Goal: Browse casually

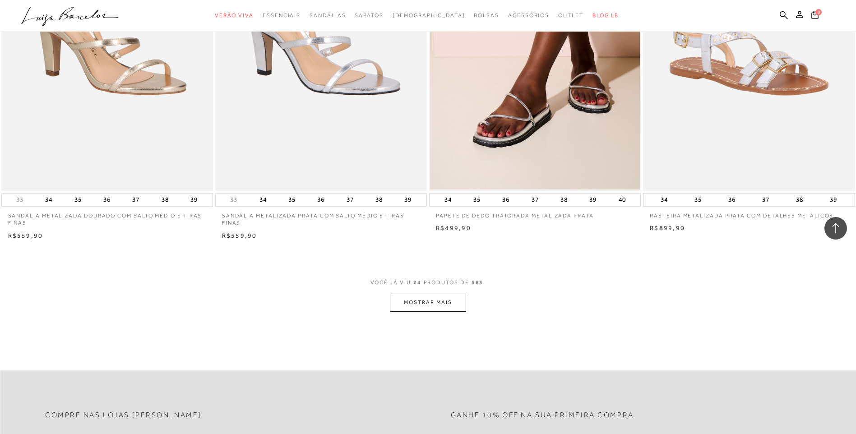
scroll to position [2076, 0]
click at [434, 302] on button "MOSTRAR MAIS" at bounding box center [428, 302] width 76 height 18
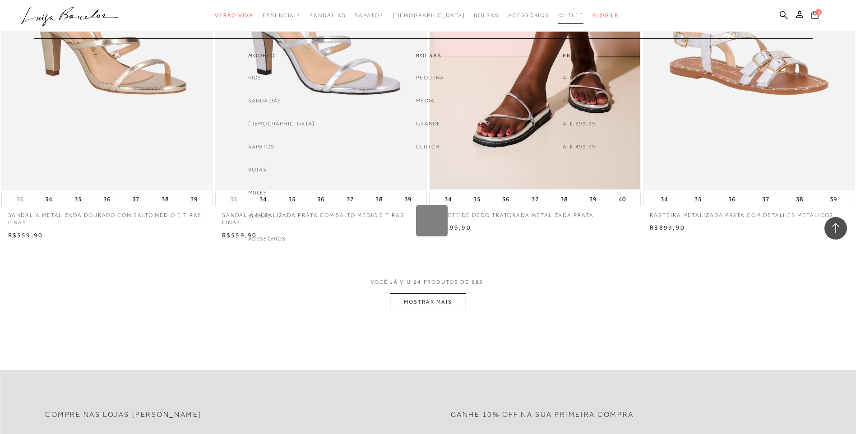
click at [558, 18] on span "Outlet" at bounding box center [570, 15] width 25 height 6
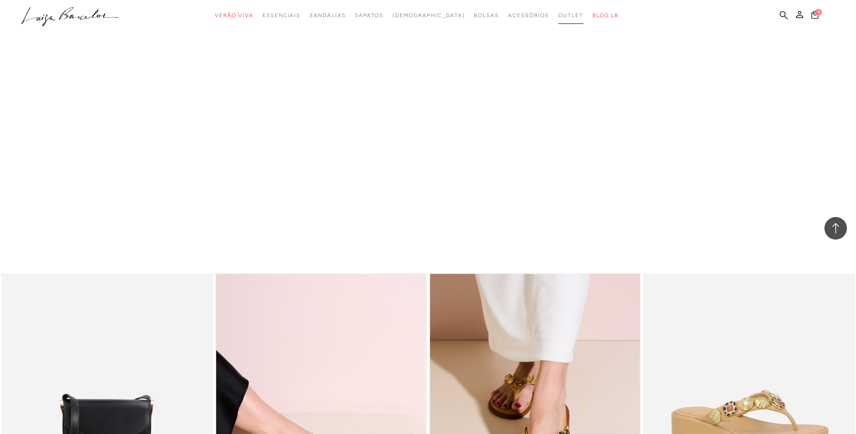
click at [558, 17] on span "Outlet" at bounding box center [570, 15] width 25 height 6
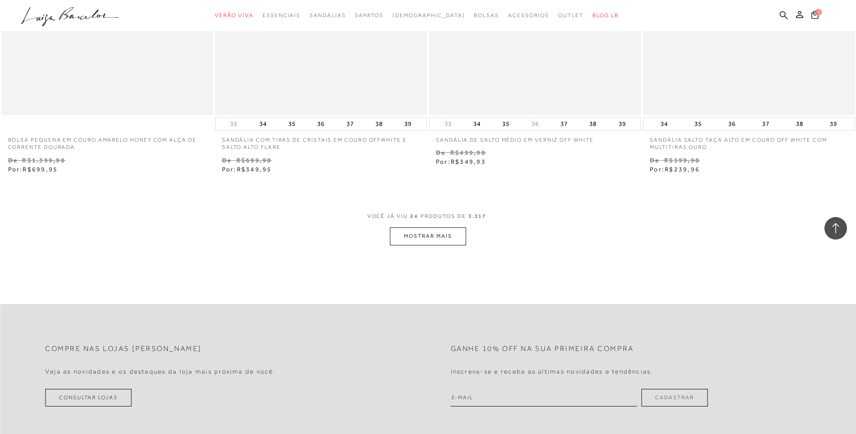
scroll to position [2212, 0]
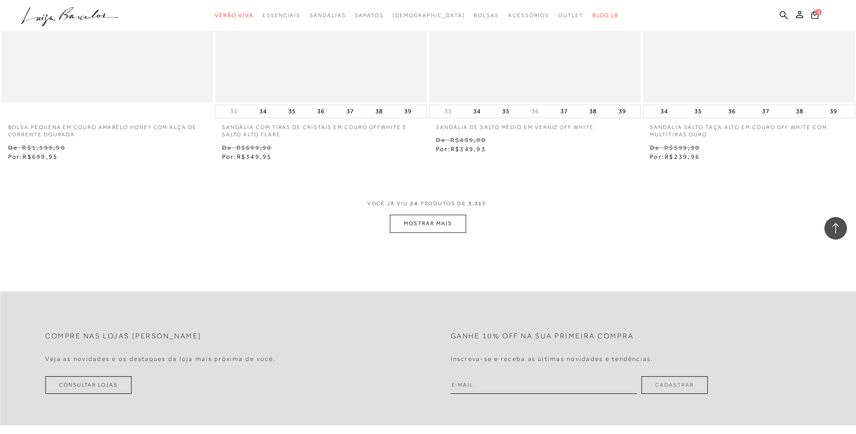
click at [450, 223] on button "MOSTRAR MAIS" at bounding box center [428, 224] width 76 height 18
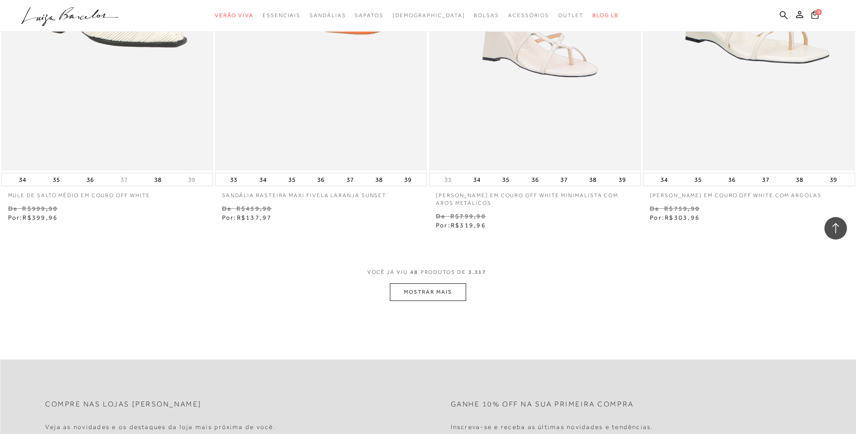
scroll to position [4468, 0]
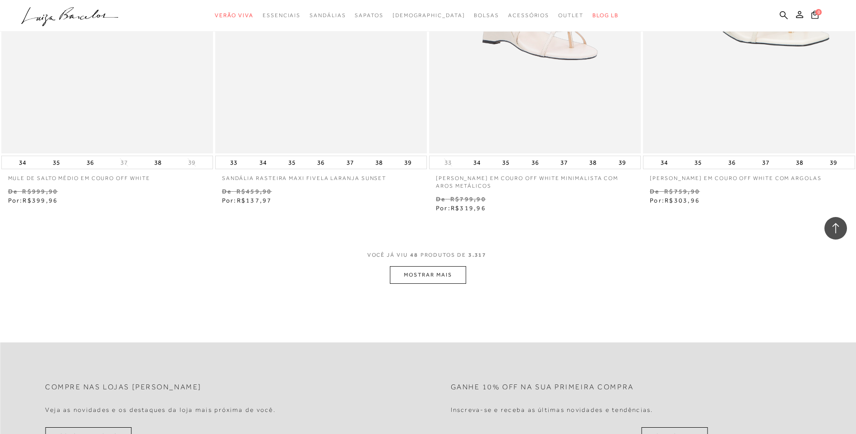
click at [459, 283] on button "MOSTRAR MAIS" at bounding box center [428, 275] width 76 height 18
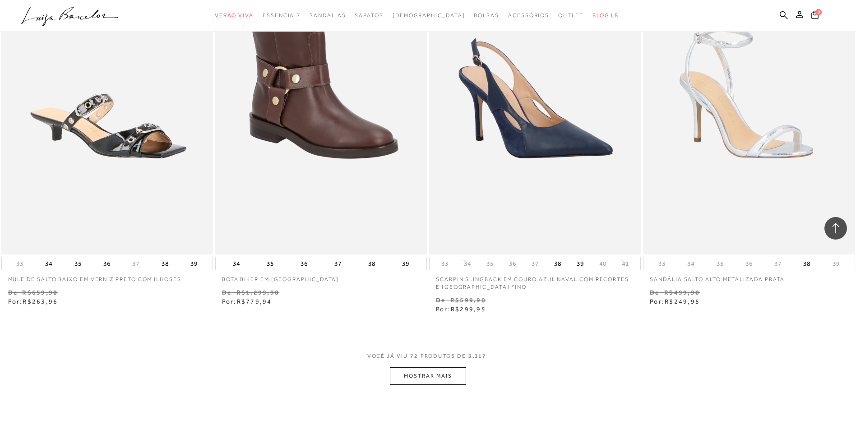
scroll to position [6680, 0]
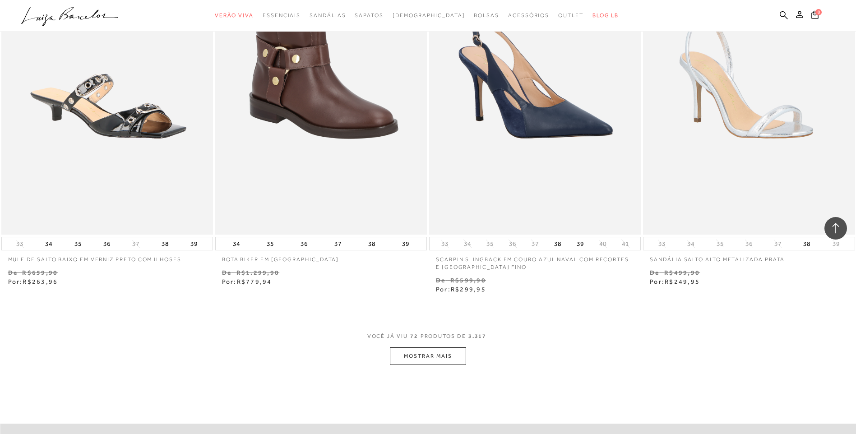
click at [433, 362] on button "MOSTRAR MAIS" at bounding box center [428, 357] width 76 height 18
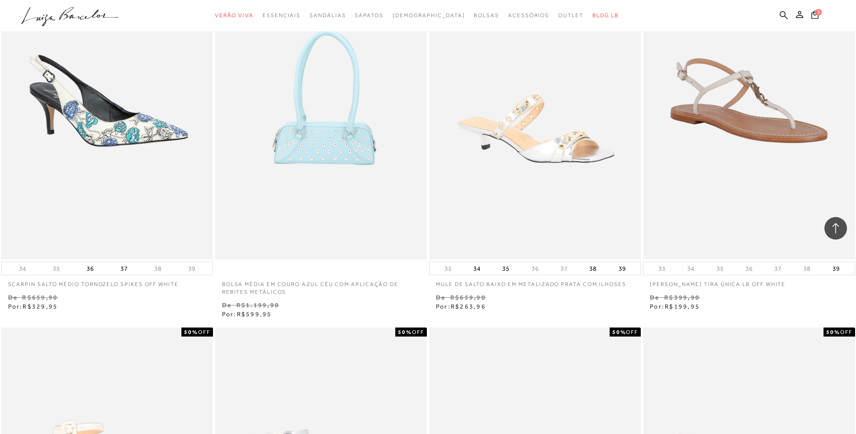
scroll to position [7267, 0]
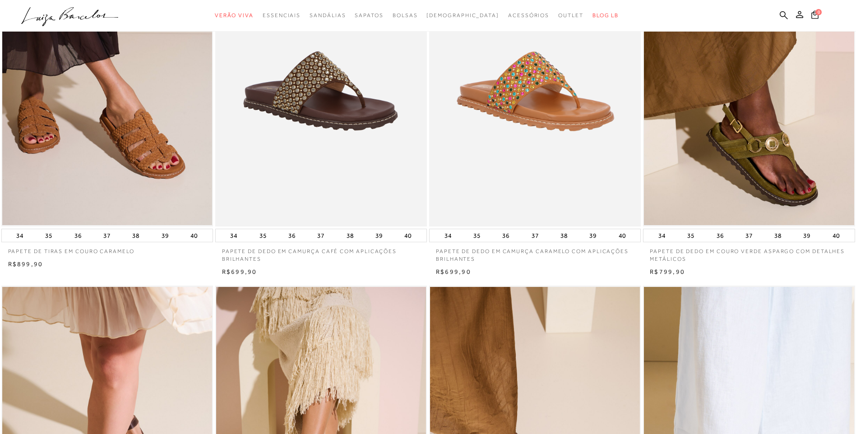
scroll to position [1038, 0]
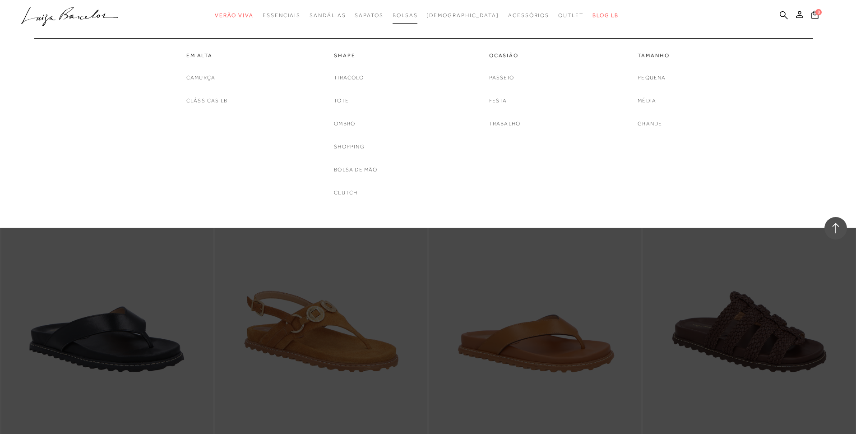
click at [411, 12] on link "Bolsas" at bounding box center [405, 15] width 25 height 17
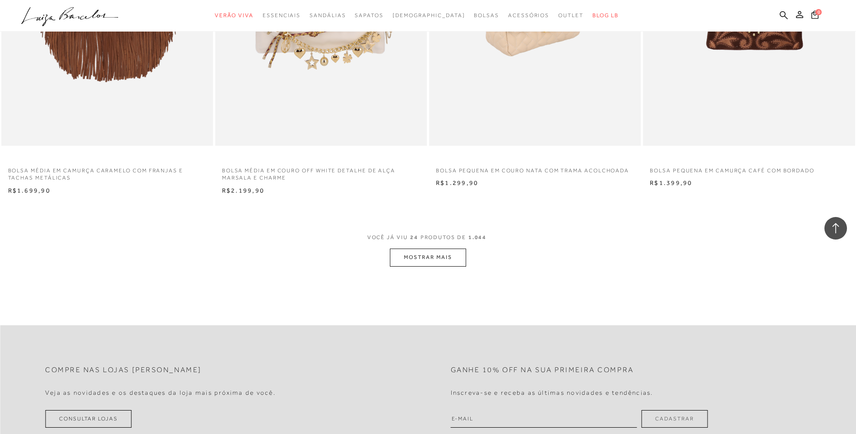
scroll to position [2121, 0]
click at [465, 253] on button "MOSTRAR MAIS" at bounding box center [428, 257] width 76 height 18
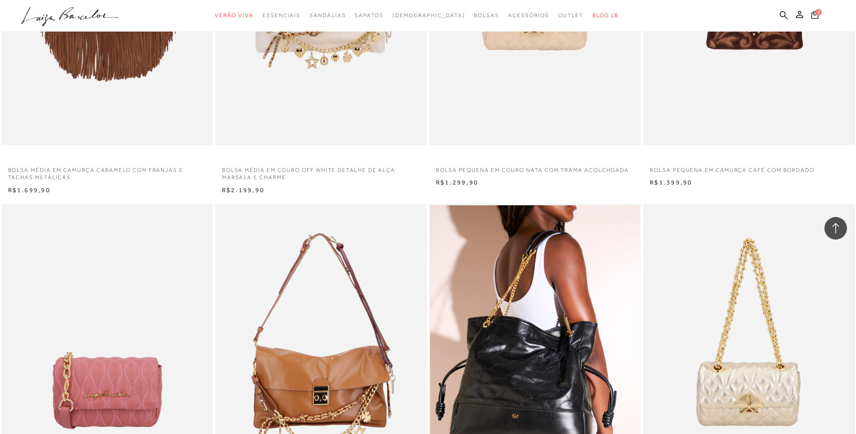
click at [431, 262] on div "BOLSA SHOPPING GRANDE EM COURO PRETO COM ALÇAS DE CORRENTE E AMARRAÇÃO LATERAL" at bounding box center [535, 363] width 212 height 318
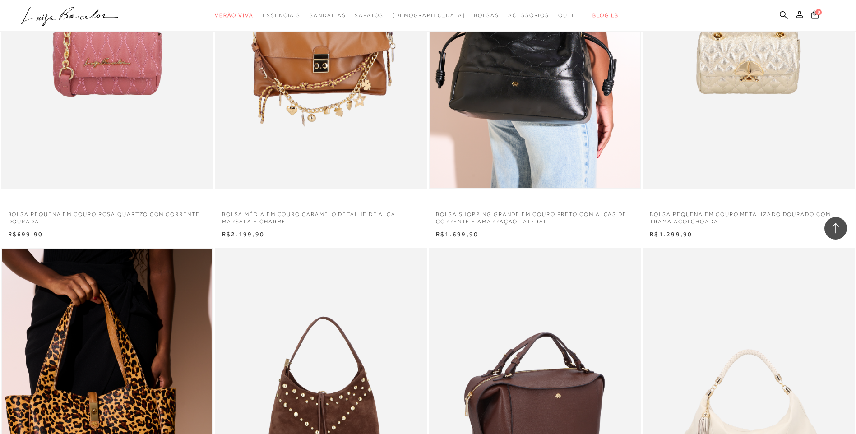
scroll to position [2753, 0]
